Goal: Task Accomplishment & Management: Use online tool/utility

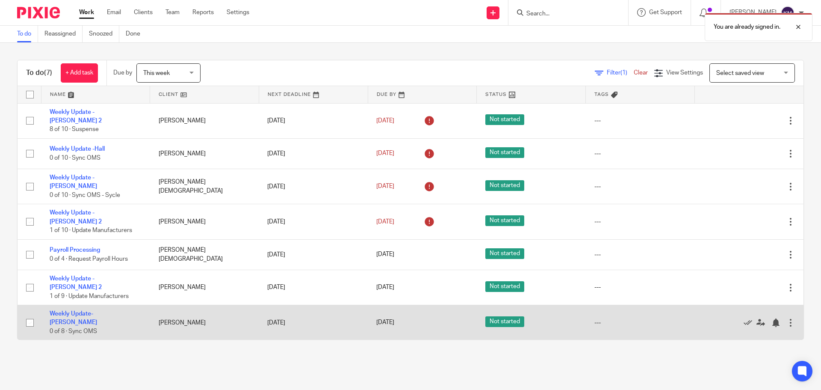
click at [106, 305] on td "Weekly Update- Blaising 0 of 8 · Sync OMS" at bounding box center [95, 322] width 109 height 35
click at [97, 310] on link "Weekly Update- [PERSON_NAME]" at bounding box center [73, 317] width 47 height 15
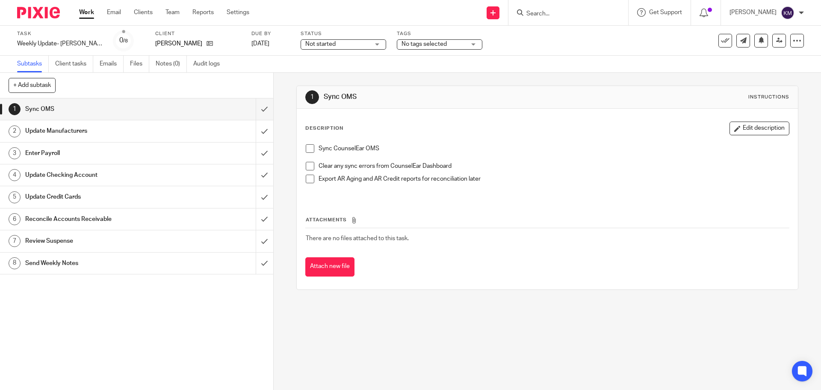
click at [306, 148] on span at bounding box center [310, 148] width 9 height 9
click at [307, 167] on span at bounding box center [310, 166] width 9 height 9
click at [308, 178] on span at bounding box center [310, 178] width 9 height 9
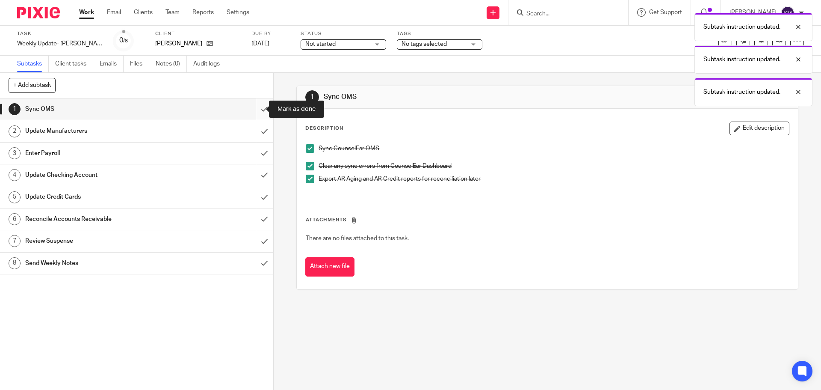
click at [257, 108] on input "submit" at bounding box center [136, 108] width 273 height 21
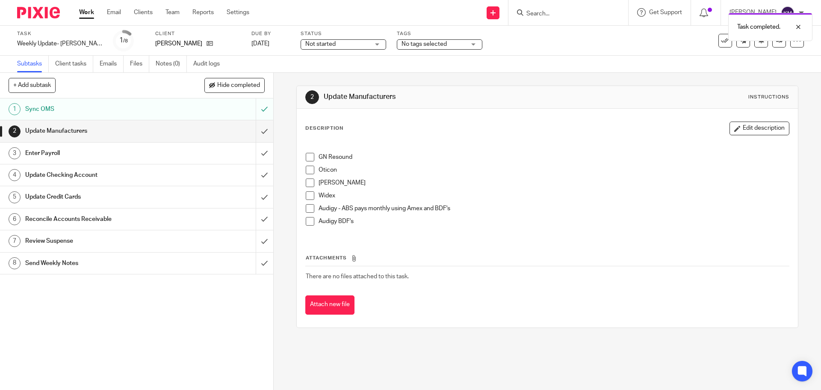
click at [306, 158] on span at bounding box center [310, 157] width 9 height 9
drag, startPoint x: 307, startPoint y: 171, endPoint x: 305, endPoint y: 188, distance: 16.7
click at [306, 172] on span at bounding box center [310, 170] width 9 height 9
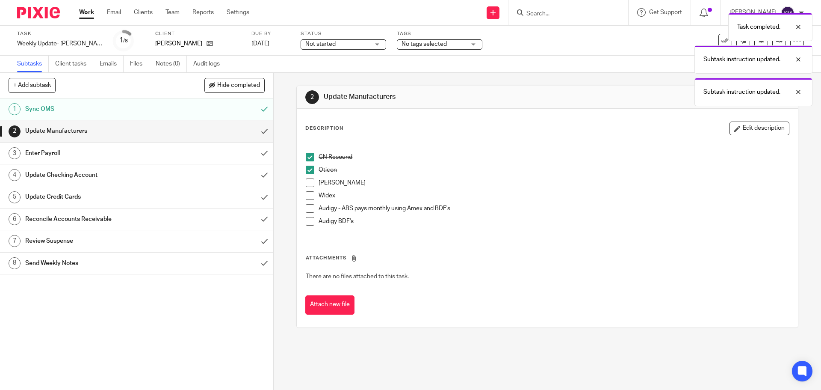
click at [309, 187] on span at bounding box center [310, 182] width 9 height 9
click at [308, 199] on span at bounding box center [310, 195] width 9 height 9
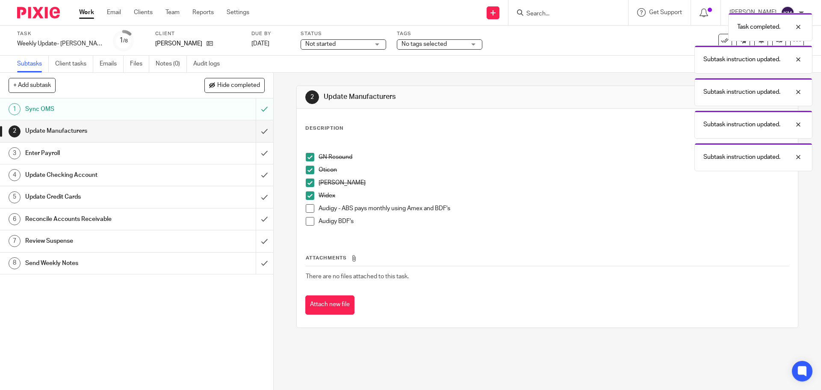
drag, startPoint x: 309, startPoint y: 208, endPoint x: 310, endPoint y: 219, distance: 10.7
click at [309, 209] on span at bounding box center [310, 208] width 9 height 9
click at [308, 219] on span at bounding box center [310, 221] width 9 height 9
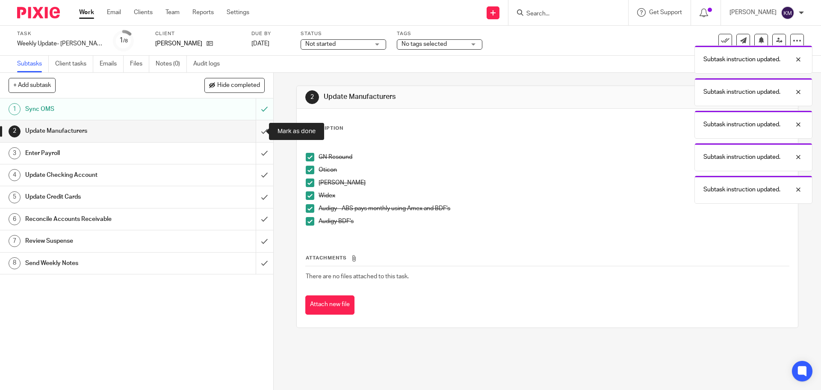
click at [257, 127] on input "submit" at bounding box center [136, 130] width 273 height 21
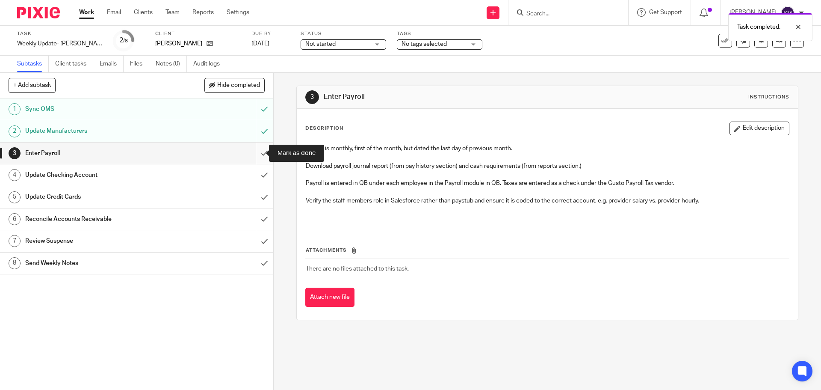
click at [257, 150] on input "submit" at bounding box center [136, 152] width 273 height 21
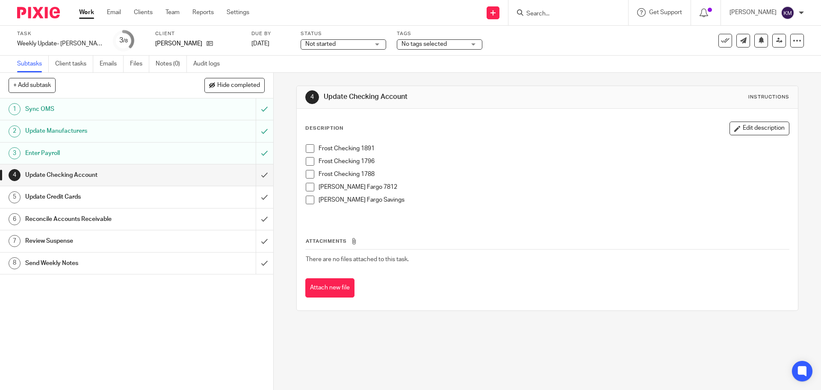
drag, startPoint x: 307, startPoint y: 149, endPoint x: 307, endPoint y: 154, distance: 4.7
click at [307, 149] on span at bounding box center [310, 148] width 9 height 9
click at [306, 162] on span at bounding box center [310, 161] width 9 height 9
click at [306, 174] on span at bounding box center [310, 174] width 9 height 9
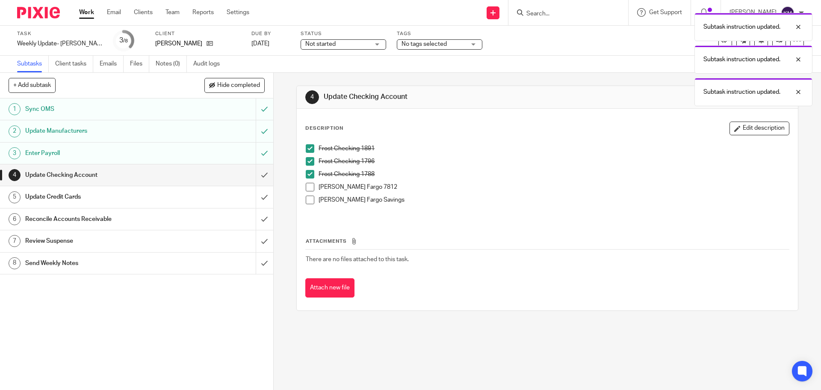
drag, startPoint x: 306, startPoint y: 189, endPoint x: 307, endPoint y: 195, distance: 5.6
click at [306, 189] on span at bounding box center [310, 187] width 9 height 9
click at [306, 197] on span at bounding box center [310, 199] width 9 height 9
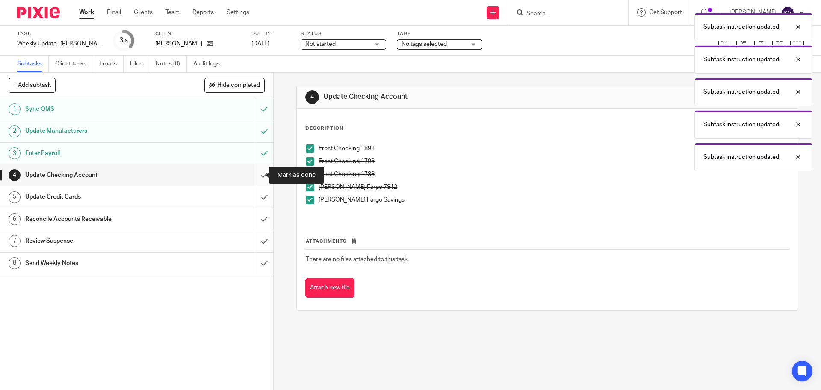
click at [259, 176] on input "submit" at bounding box center [136, 174] width 273 height 21
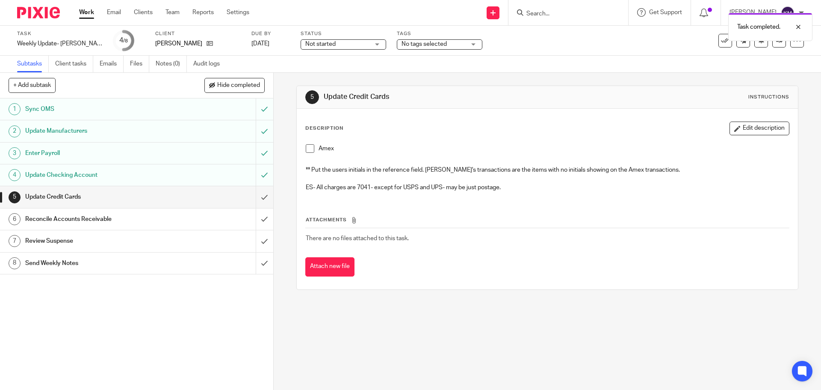
click at [307, 149] on span at bounding box center [310, 148] width 9 height 9
click at [254, 198] on input "submit" at bounding box center [136, 196] width 273 height 21
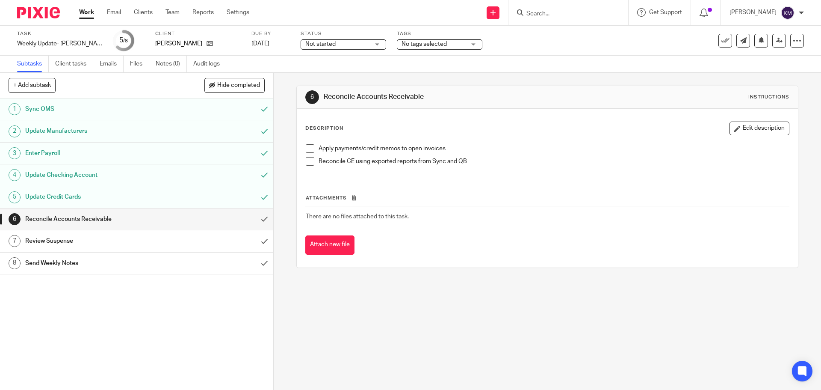
click at [307, 148] on span at bounding box center [310, 148] width 9 height 9
click at [307, 163] on span at bounding box center [310, 161] width 9 height 9
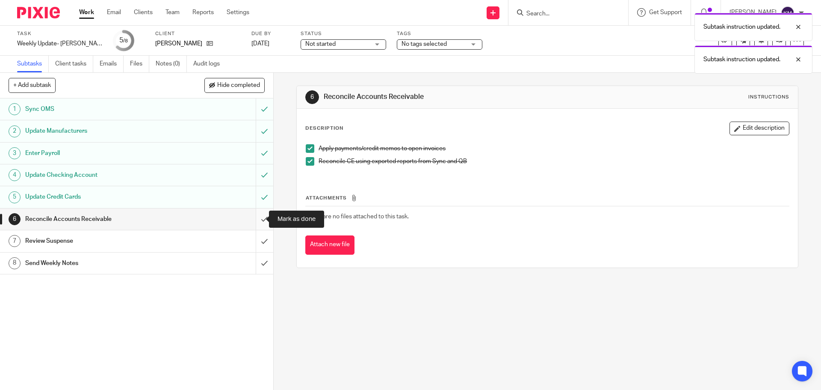
click at [257, 221] on input "submit" at bounding box center [136, 218] width 273 height 21
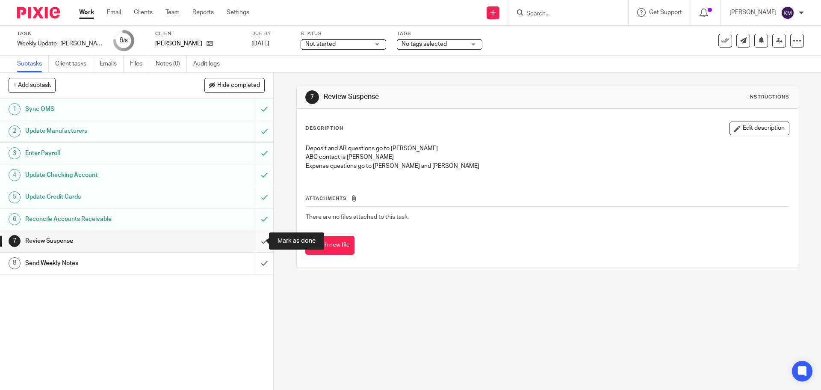
drag, startPoint x: 253, startPoint y: 240, endPoint x: 257, endPoint y: 239, distance: 4.5
click at [253, 241] on input "submit" at bounding box center [136, 240] width 273 height 21
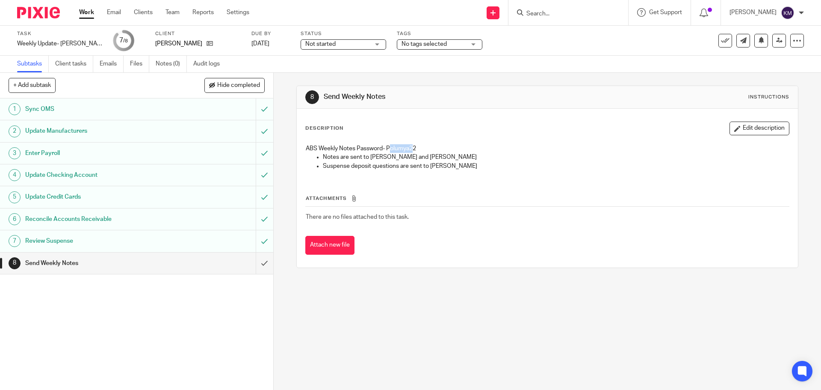
drag, startPoint x: 387, startPoint y: 148, endPoint x: 408, endPoint y: 146, distance: 21.1
click at [411, 149] on p "ABS Weekly Notes Password- Polumya22" at bounding box center [547, 148] width 483 height 9
drag, startPoint x: 384, startPoint y: 150, endPoint x: 409, endPoint y: 150, distance: 24.8
click at [409, 150] on p "ABS Weekly Notes Password- Polumya22" at bounding box center [547, 148] width 483 height 9
click at [408, 150] on p "ABS Weekly Notes Password- Polumya22" at bounding box center [547, 148] width 483 height 9
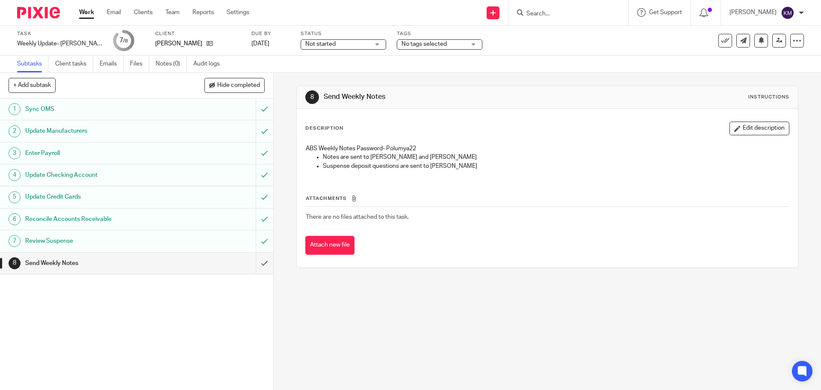
click at [450, 154] on p "Notes are sent to Diane and Emily" at bounding box center [556, 157] width 466 height 9
drag, startPoint x: 386, startPoint y: 148, endPoint x: 414, endPoint y: 148, distance: 27.8
click at [414, 148] on p "ABS Weekly Notes Password- Polumya22" at bounding box center [547, 148] width 483 height 9
copy p "Polumya22"
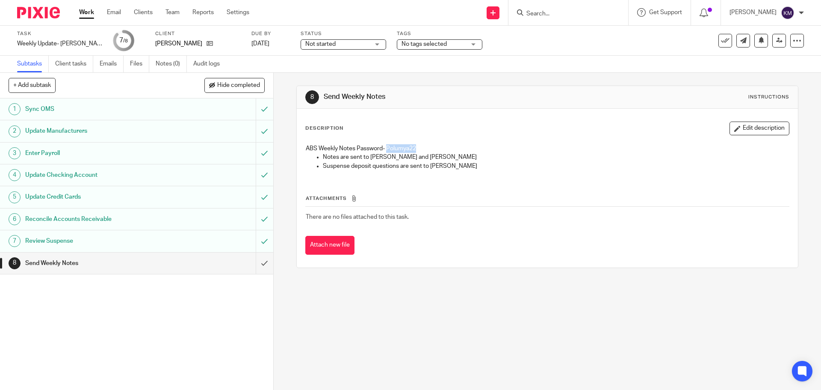
copy p "Polumya22"
click at [251, 263] on input "submit" at bounding box center [136, 262] width 273 height 21
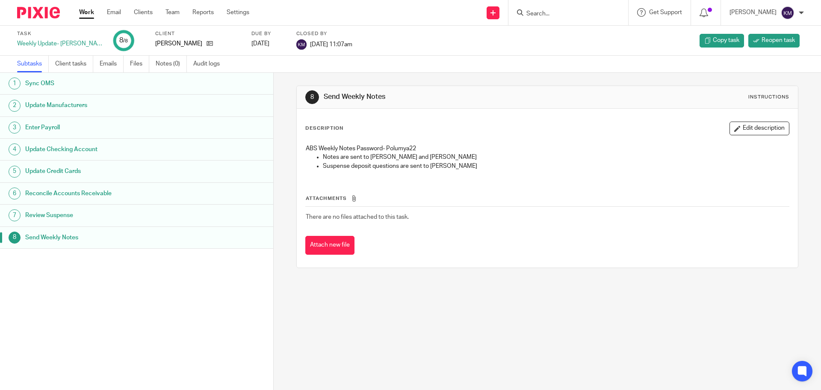
click at [88, 11] on link "Work" at bounding box center [86, 12] width 15 height 9
